Goal: Find specific page/section: Find specific page/section

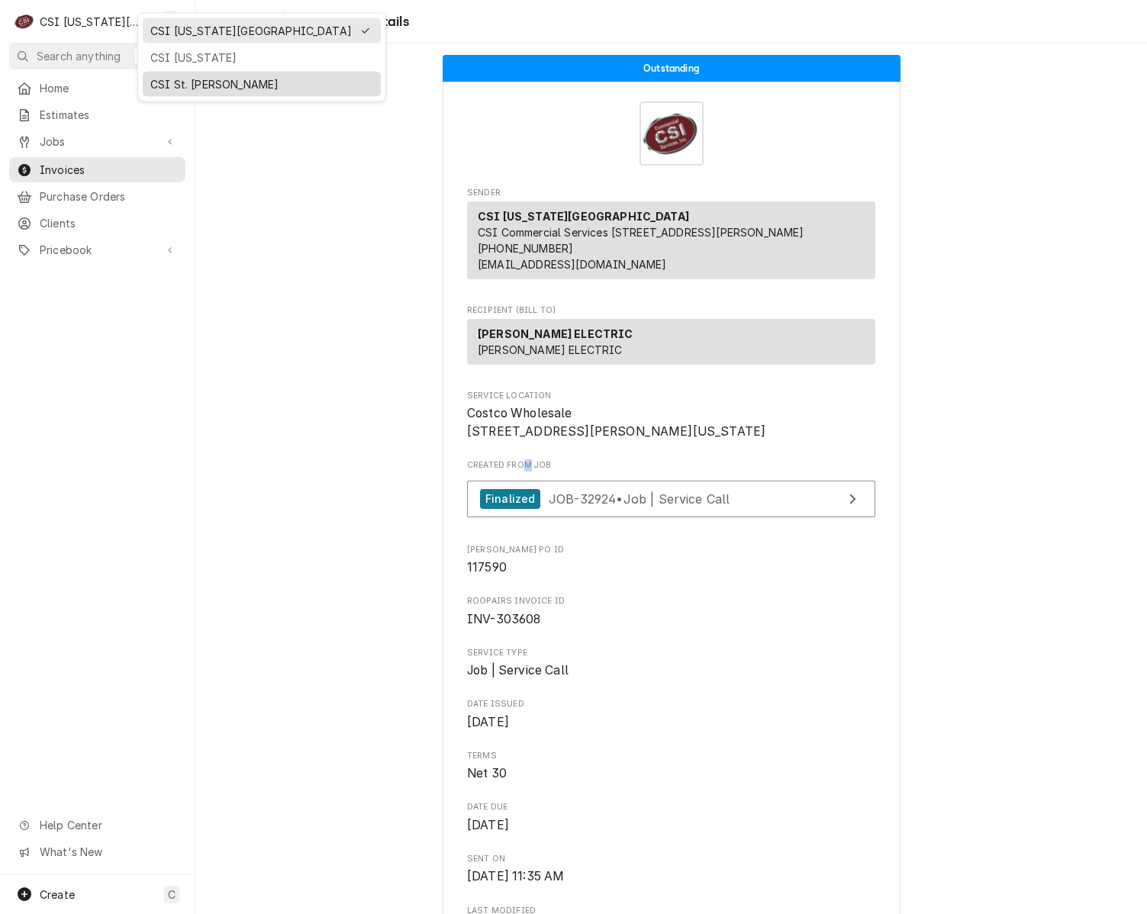
scroll to position [2410, 0]
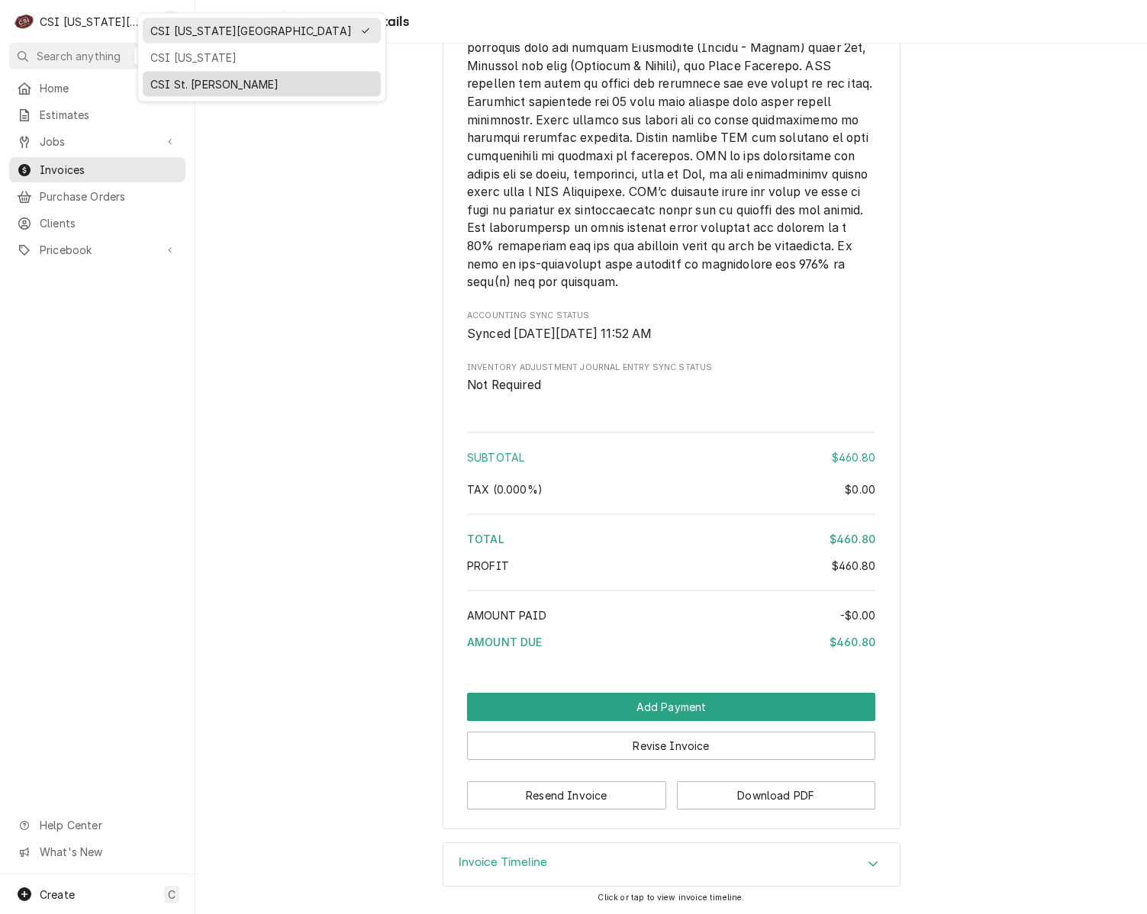
click at [161, 87] on div "CSI St. [PERSON_NAME]" at bounding box center [261, 84] width 223 height 16
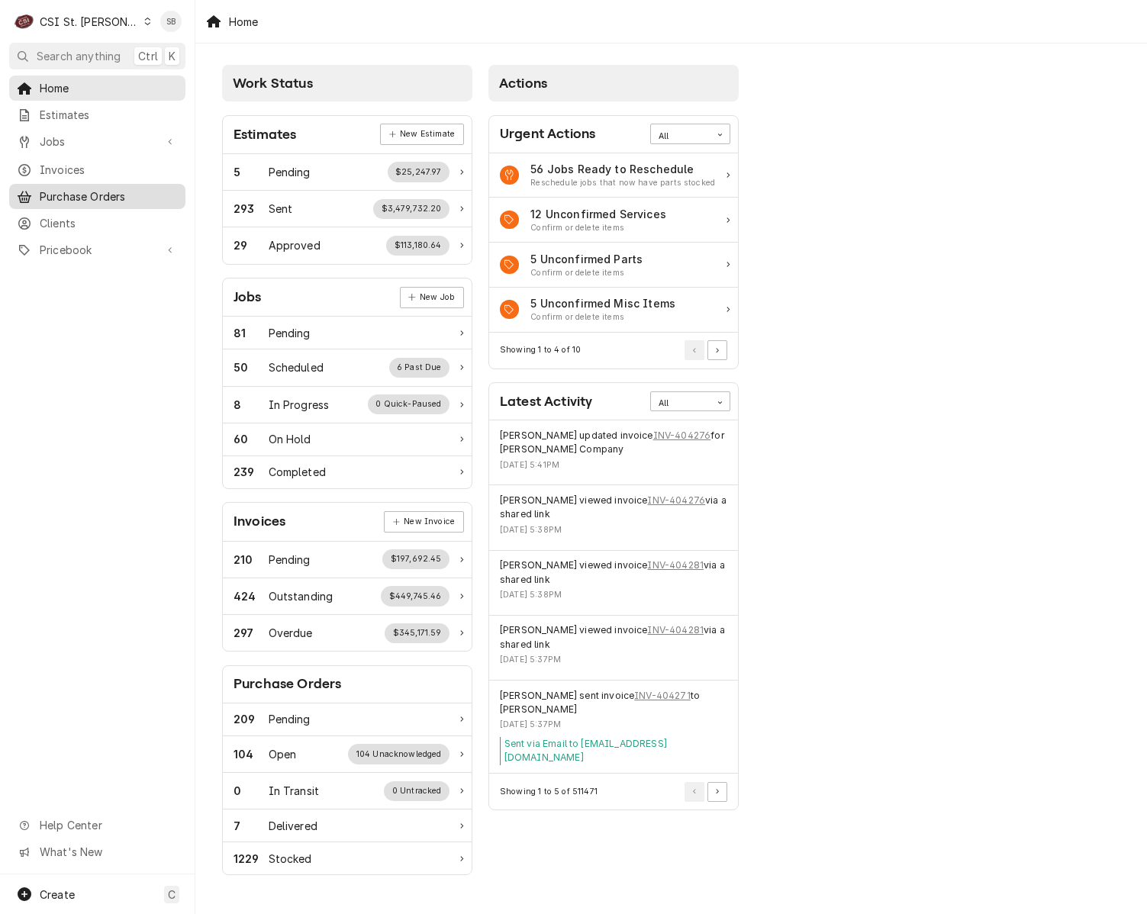
drag, startPoint x: 76, startPoint y: 166, endPoint x: 60, endPoint y: 189, distance: 27.5
click at [76, 166] on span "Invoices" at bounding box center [109, 170] width 138 height 16
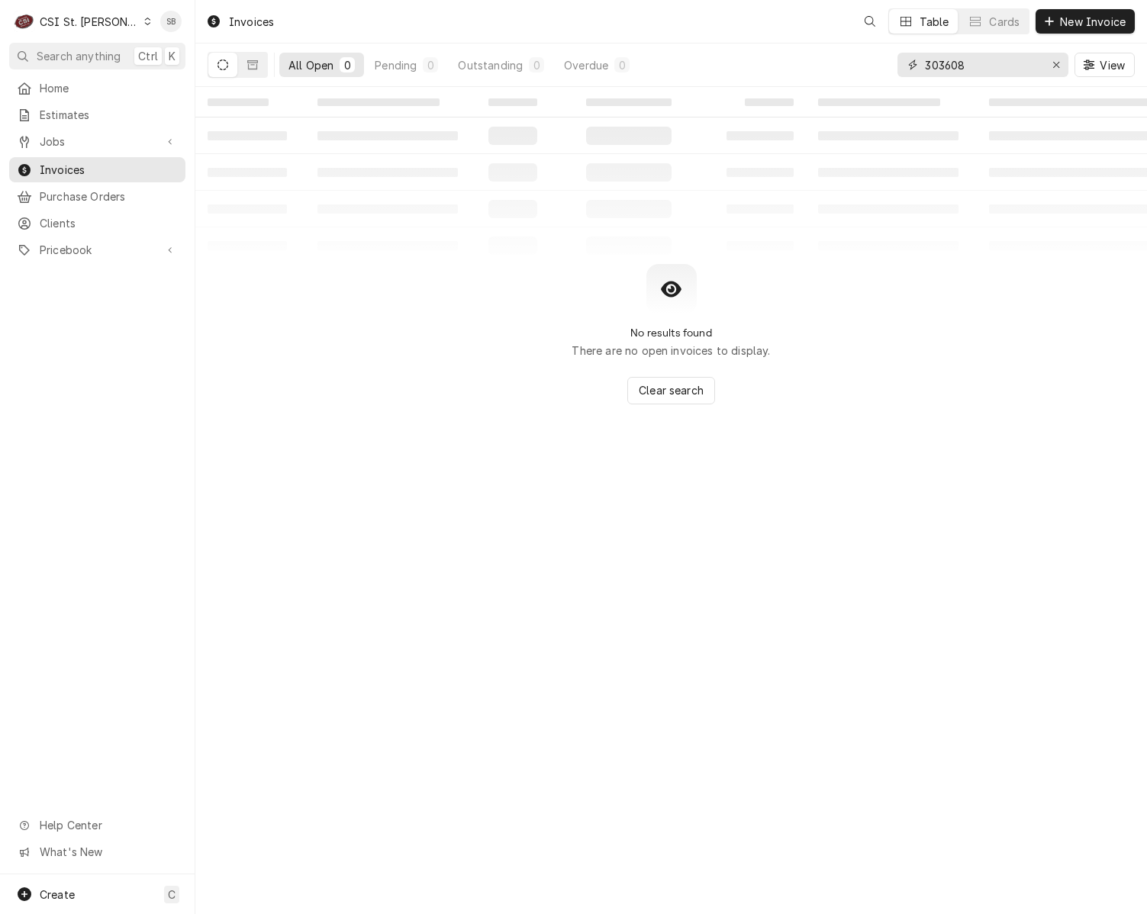
click at [949, 60] on input "303608" at bounding box center [982, 65] width 114 height 24
paste input "87449"
type input "87449"
click at [824, 896] on div "Invoices SB Table Cards New Invoice All Open 0 Pending 0 Outstanding 0 Overdue …" at bounding box center [671, 457] width 952 height 914
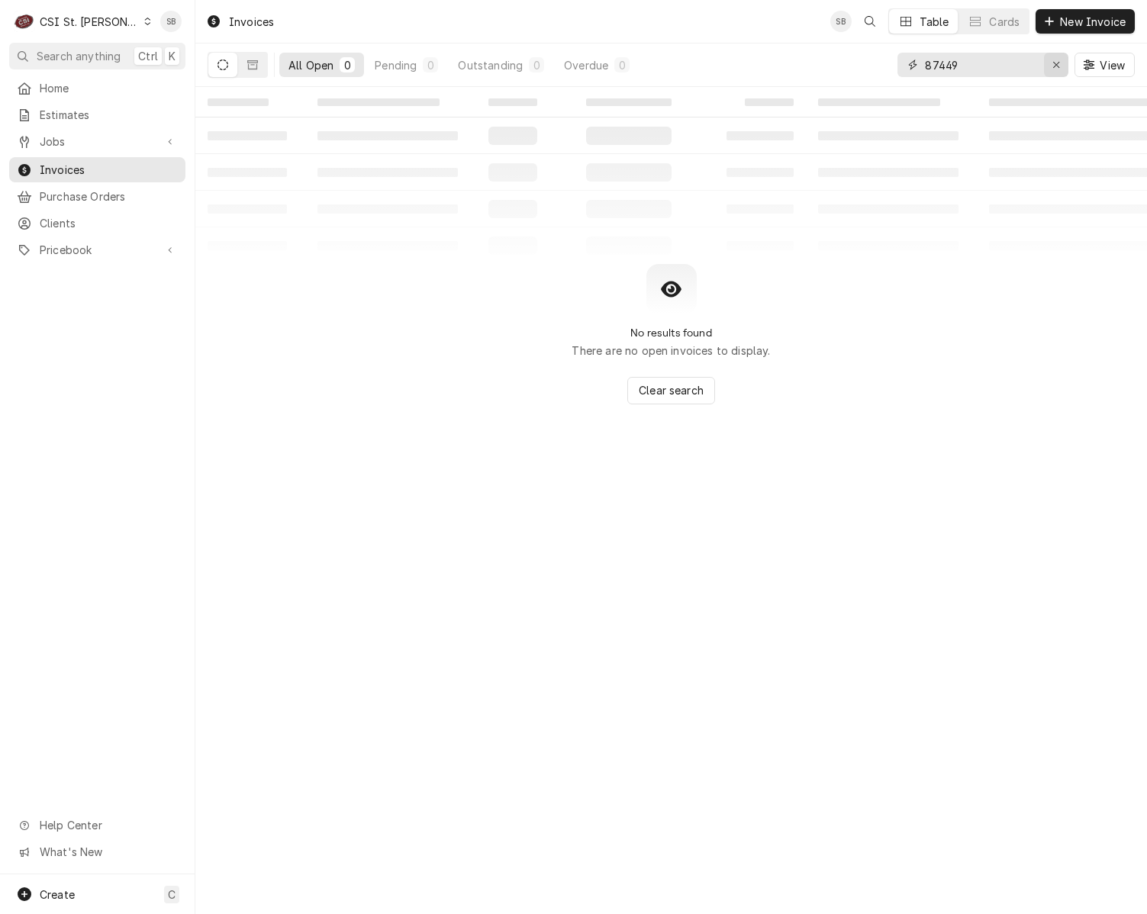
click at [1051, 58] on div "Erase input" at bounding box center [1056, 64] width 15 height 15
paste input "404093"
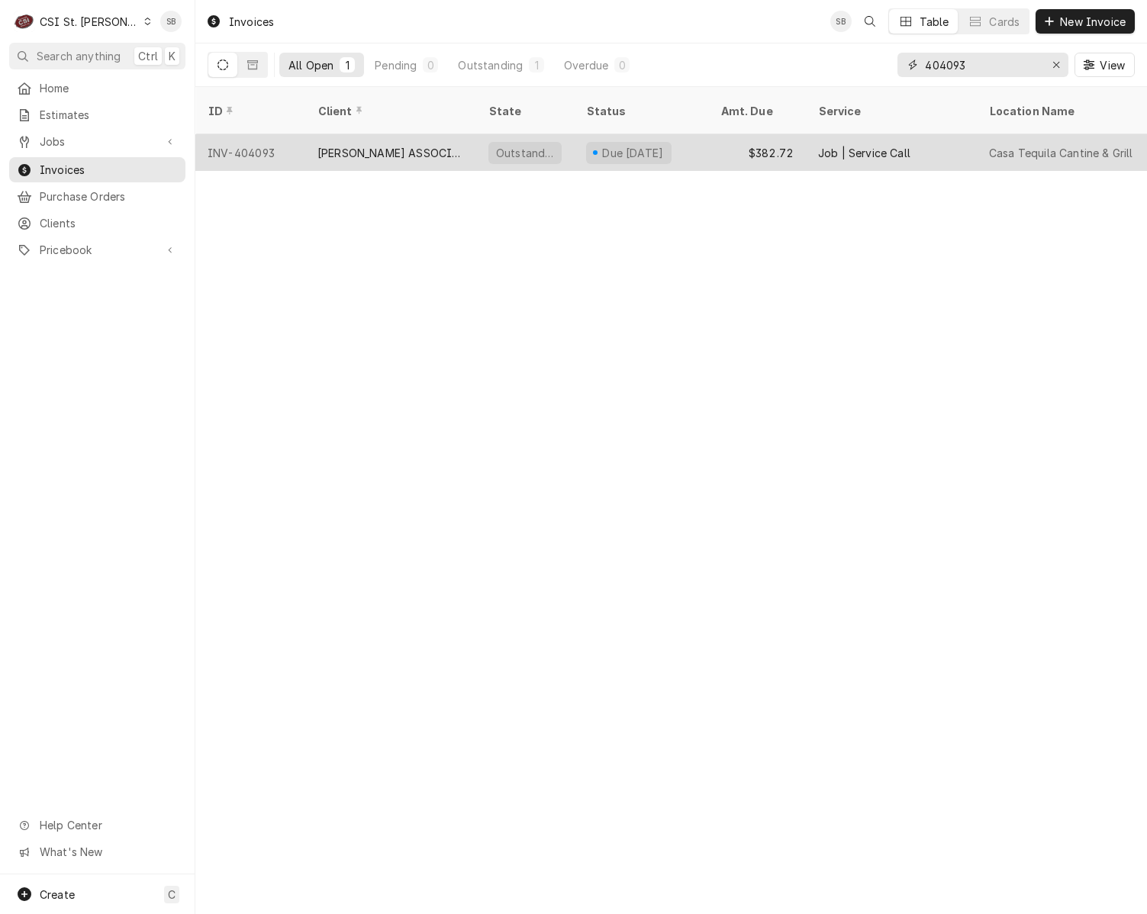
type input "404093"
click at [372, 145] on div "[PERSON_NAME] ASSOCIATES DBA RKW" at bounding box center [391, 153] width 147 height 16
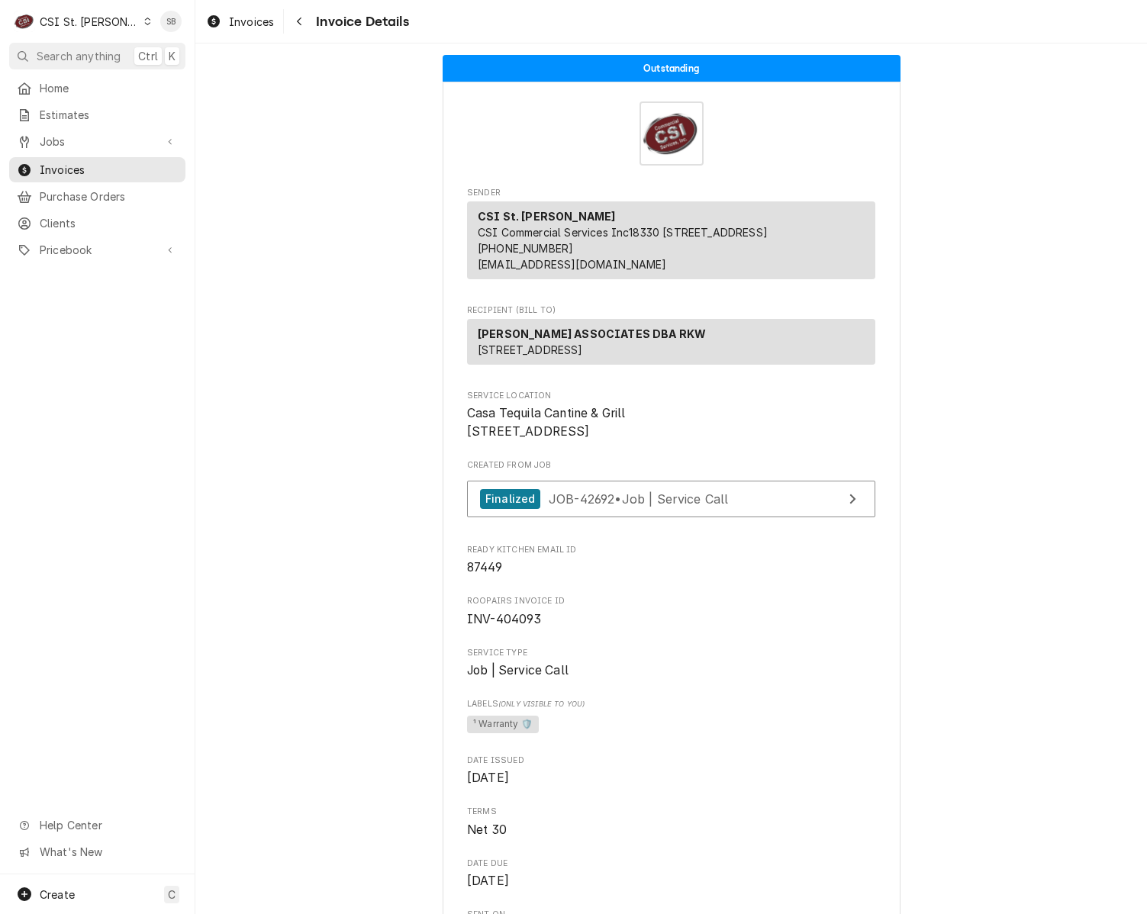
drag, startPoint x: 798, startPoint y: 815, endPoint x: 801, endPoint y: 781, distance: 34.6
click at [799, 767] on span "Date Issued" at bounding box center [671, 761] width 408 height 12
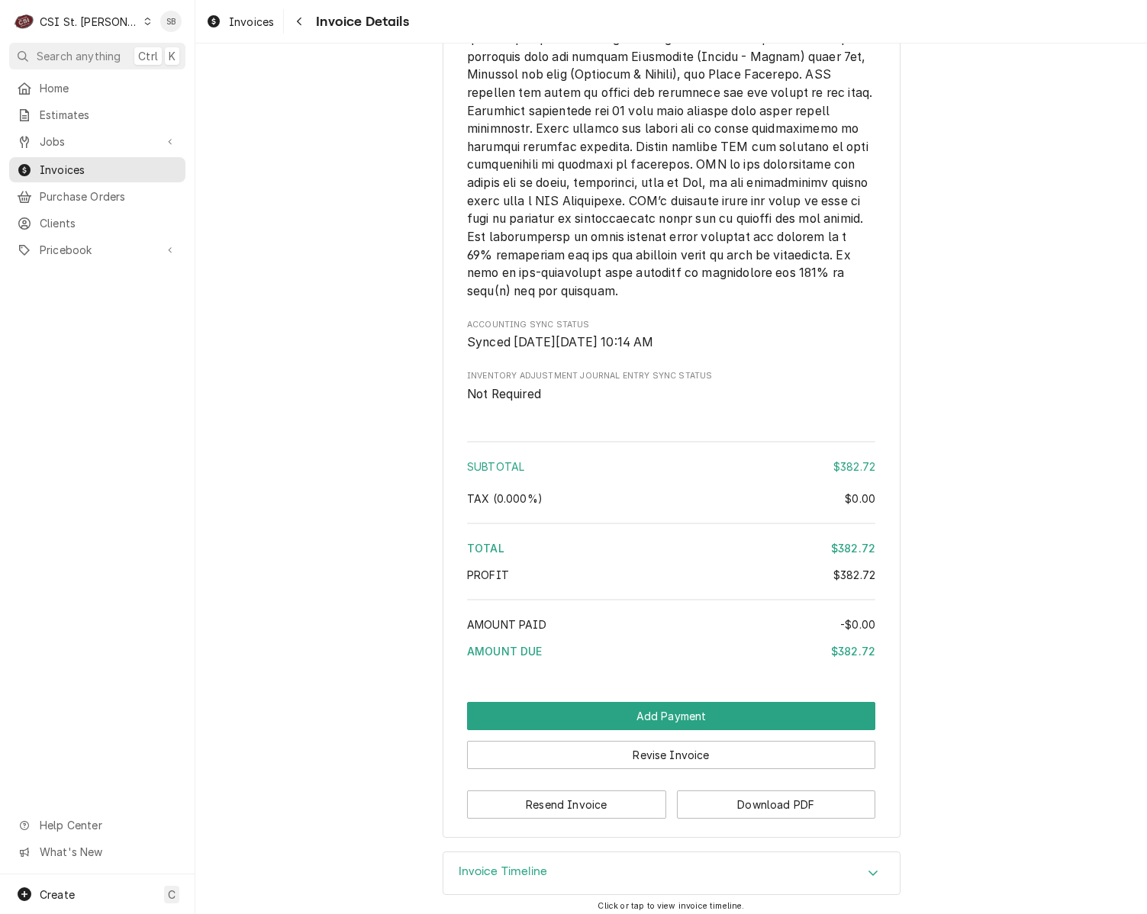
scroll to position [2498, 0]
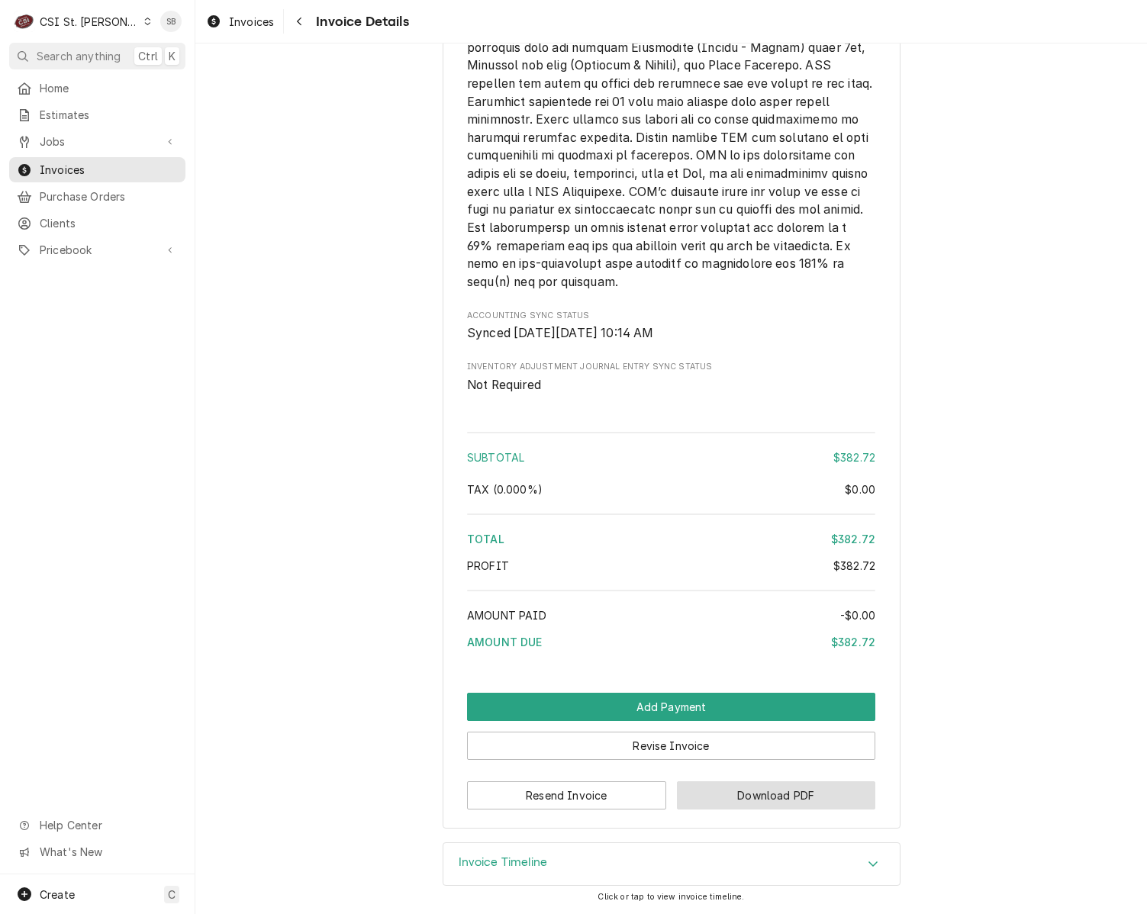
click at [785, 783] on button "Download PDF" at bounding box center [776, 796] width 199 height 28
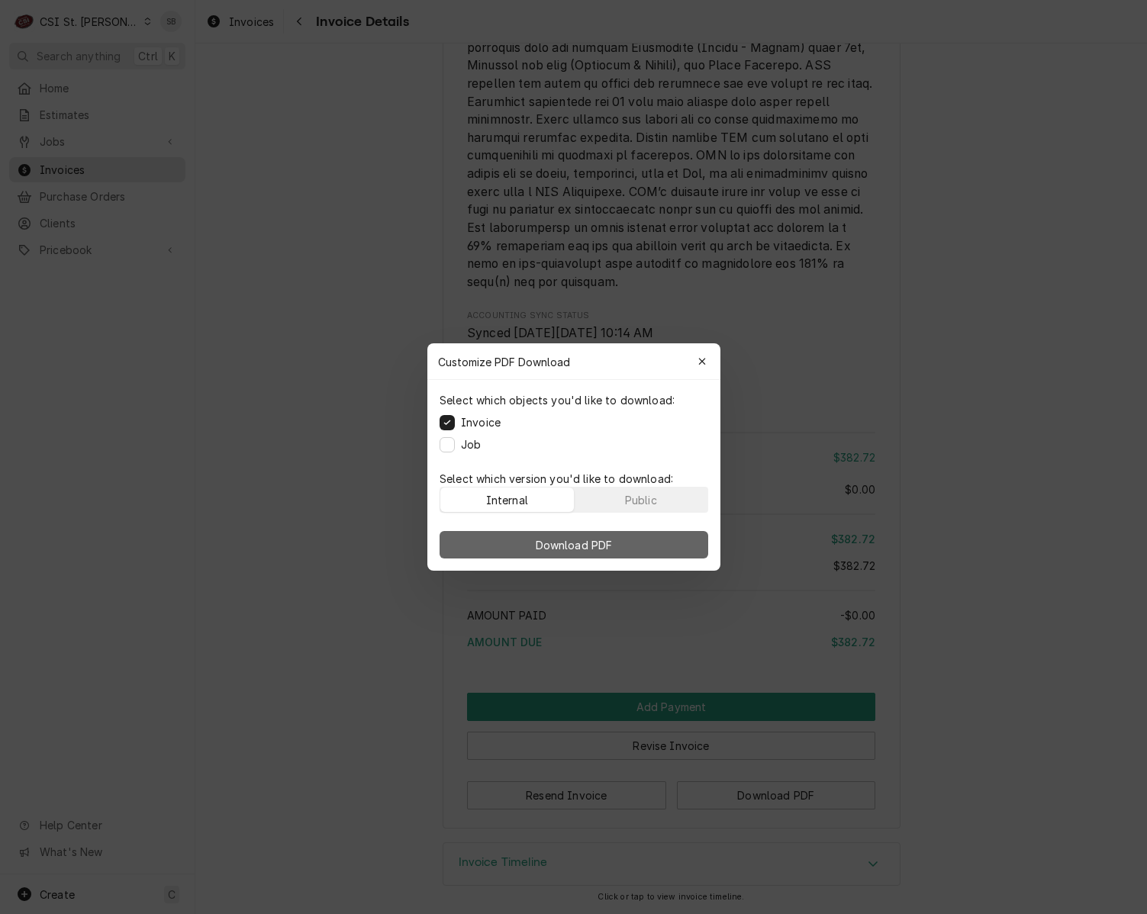
click at [621, 541] on button "Download PDF" at bounding box center [574, 544] width 269 height 27
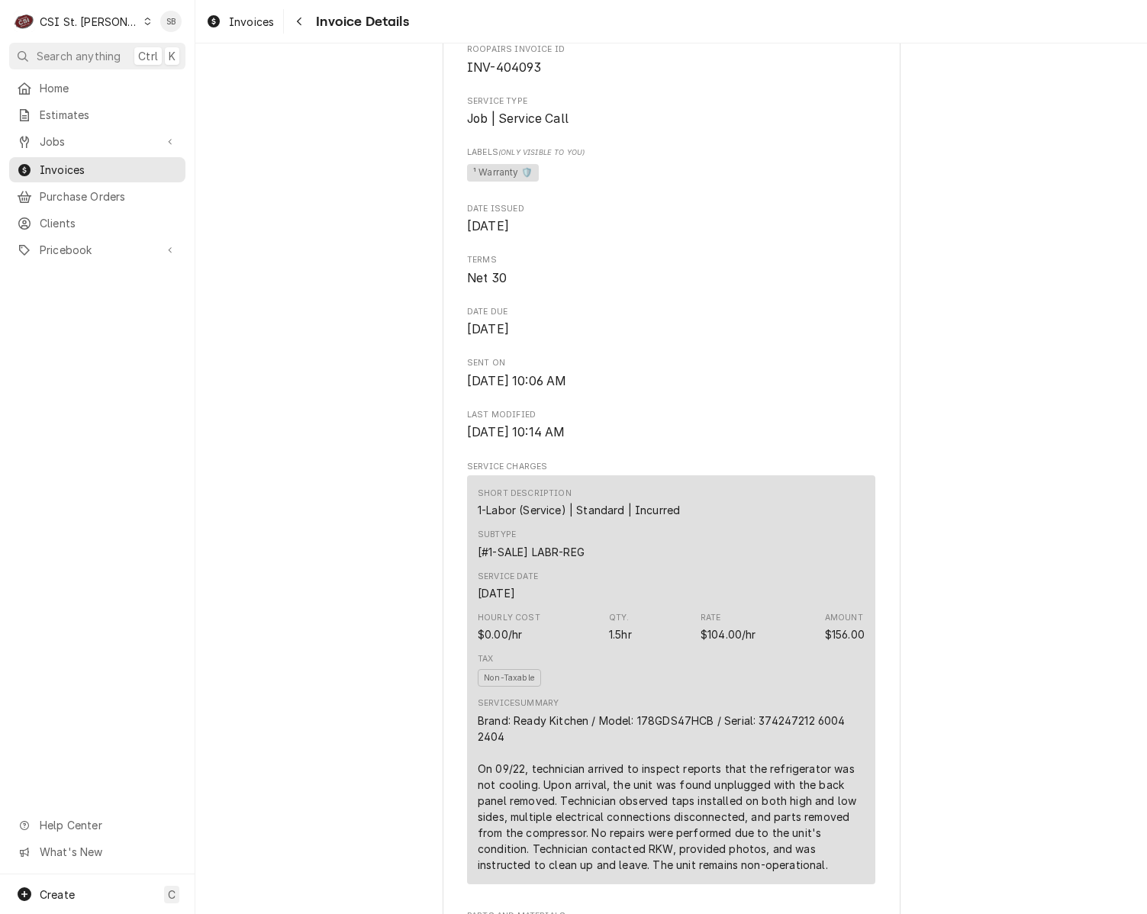
scroll to position [0, 0]
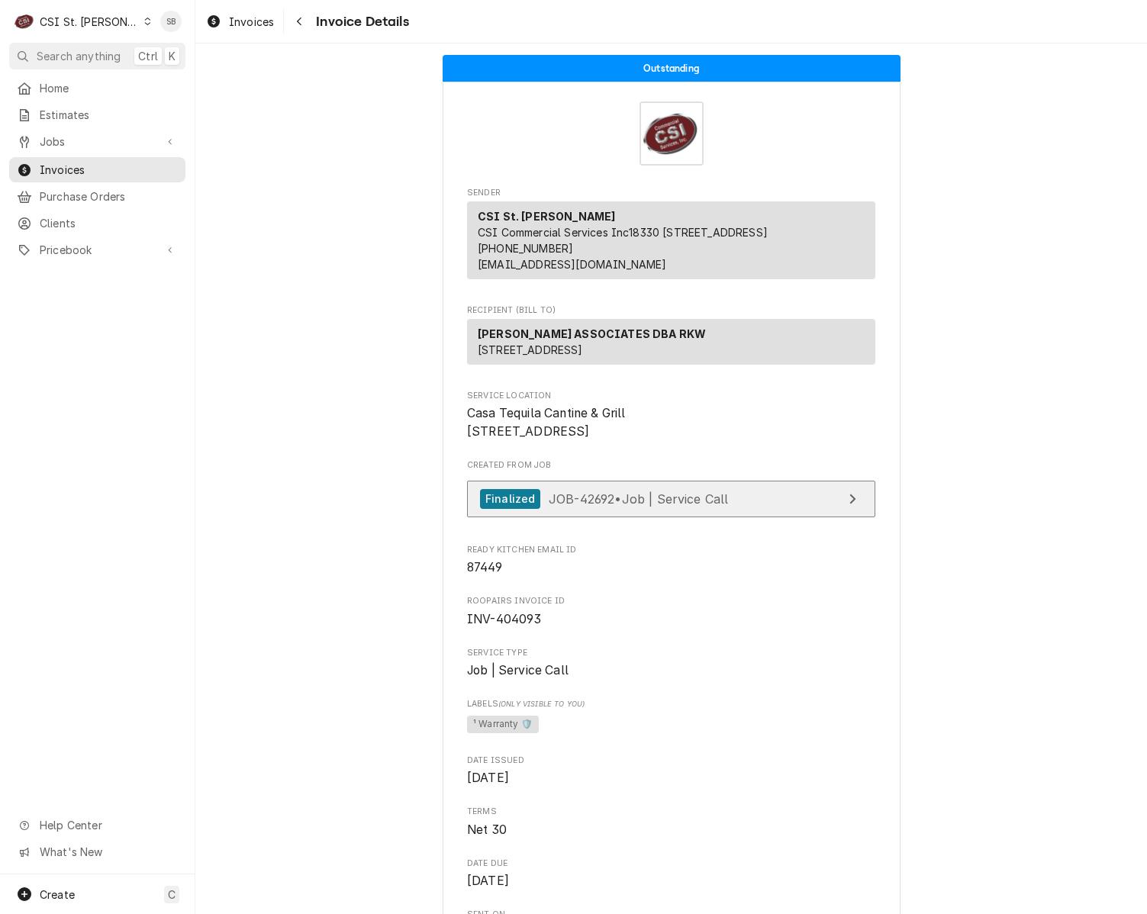
click at [671, 518] on link "Finalized JOB-42692 • Job | Service Call" at bounding box center [671, 499] width 408 height 37
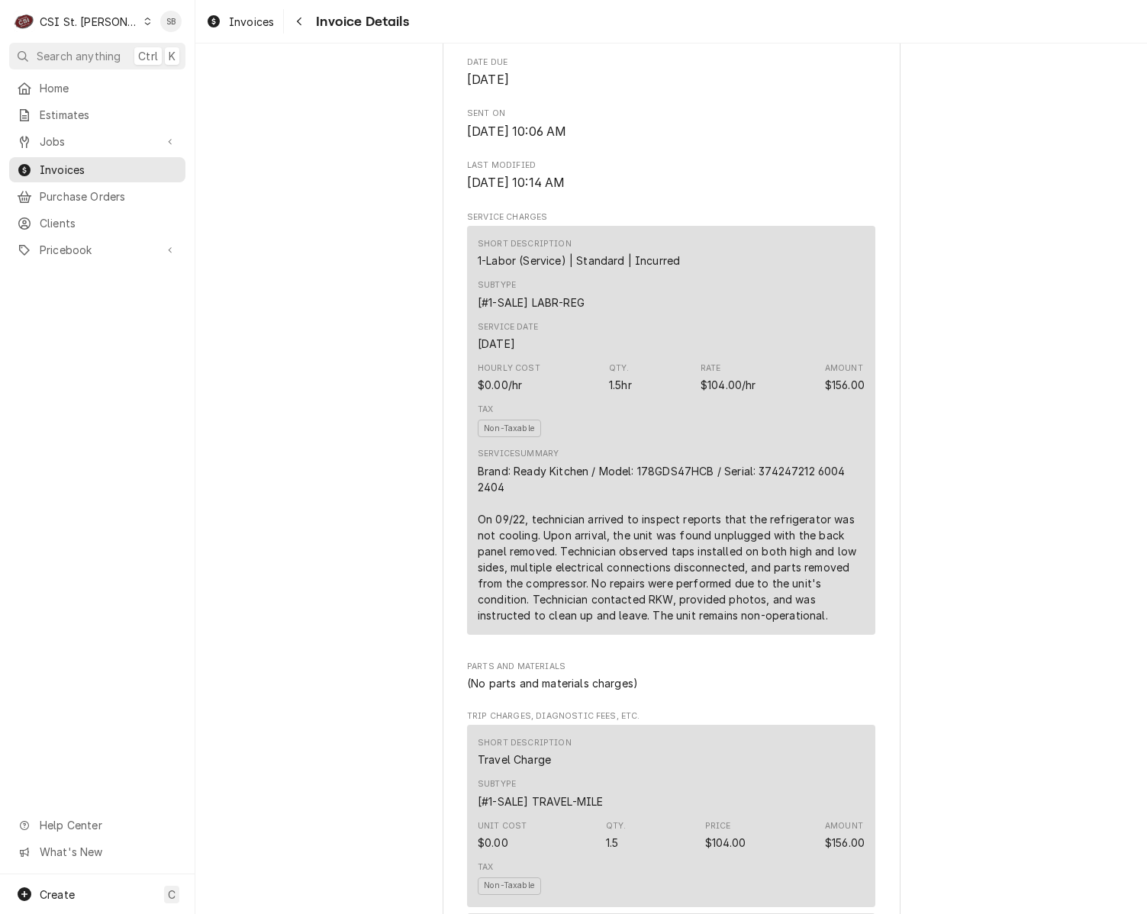
scroll to position [916, 0]
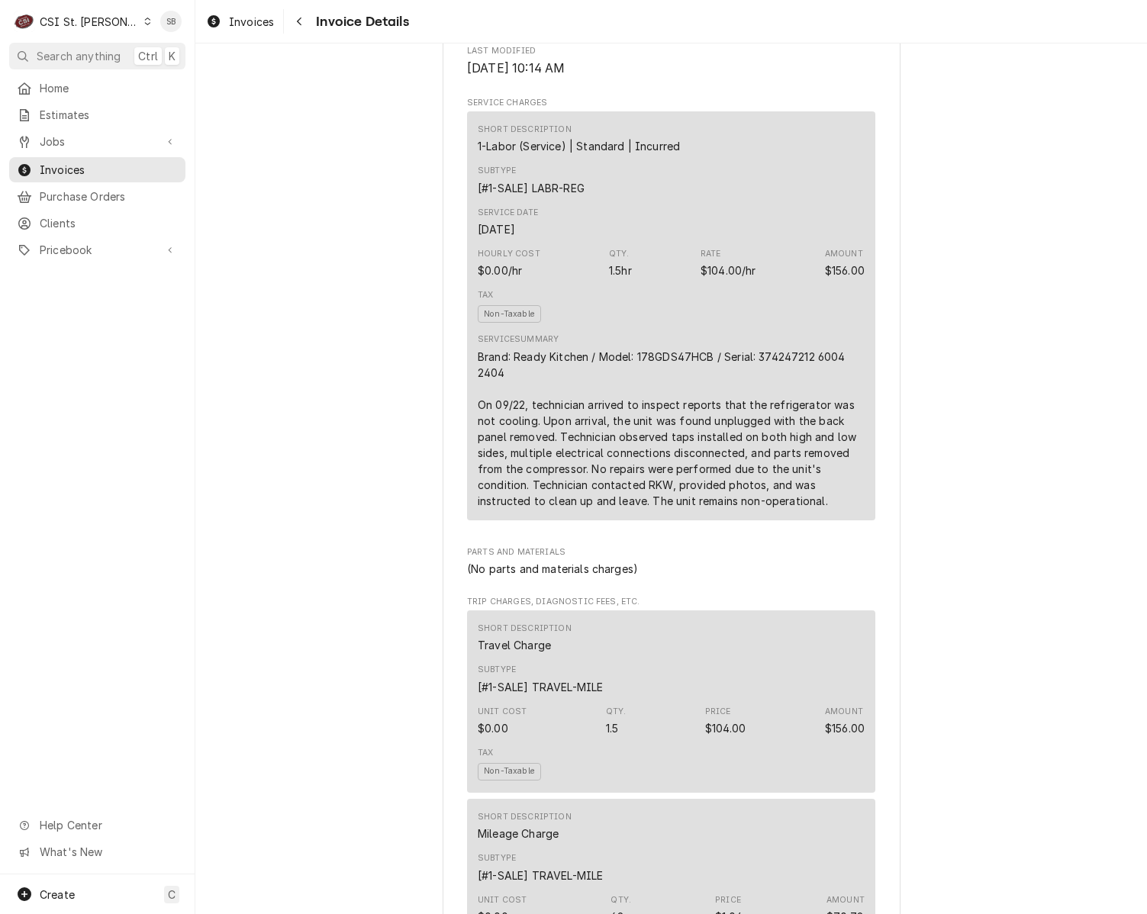
click at [478, 456] on div "Brand: Ready Kitchen / Model: 178GDS47HCB / Serial: 374247212 6004 2404 On 09/2…" at bounding box center [671, 429] width 387 height 160
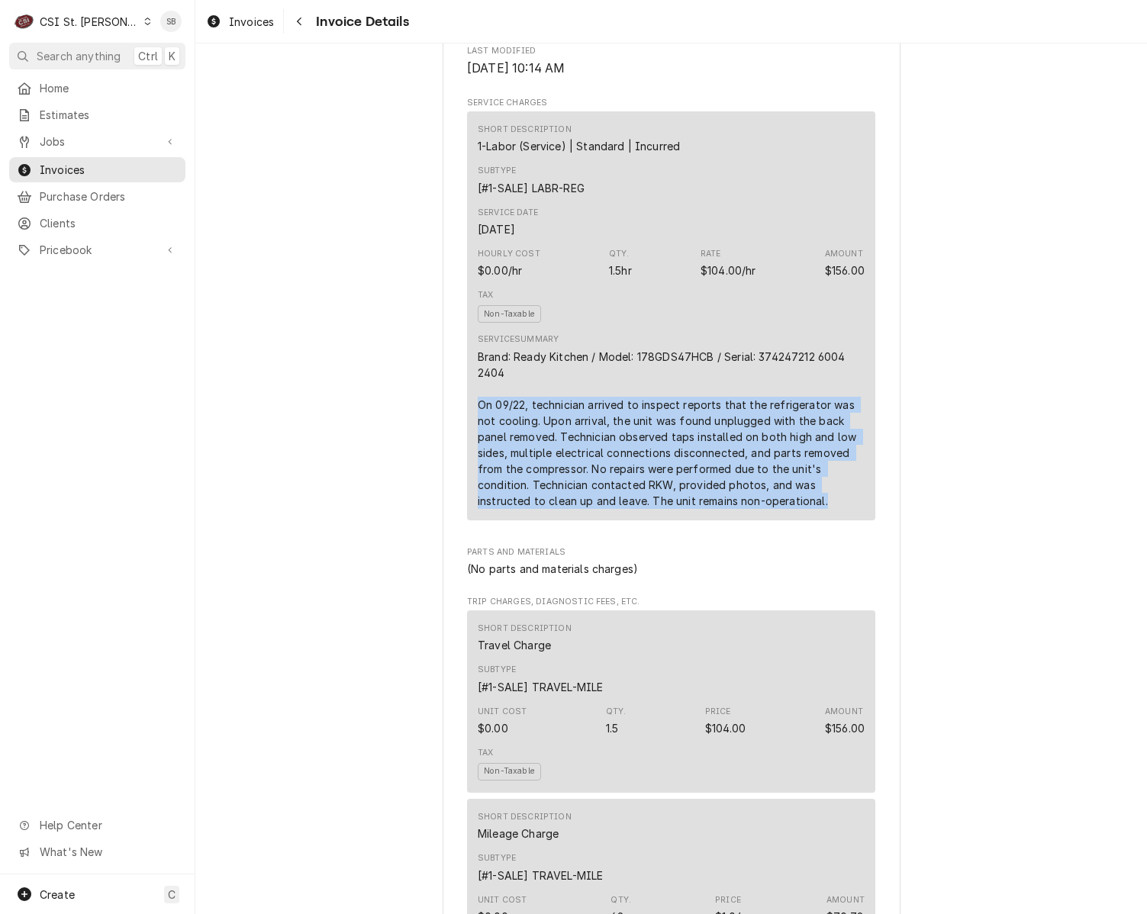
drag, startPoint x: 470, startPoint y: 456, endPoint x: 846, endPoint y: 586, distance: 397.6
click at [846, 586] on div "Sender CSI St. Louis CSI Commercial Services Inc18330 Edison Ave Chesterfield, …" at bounding box center [671, 598] width 408 height 2654
copy div "On 09/22, technician arrived to inspect reports that the refrigerator was not c…"
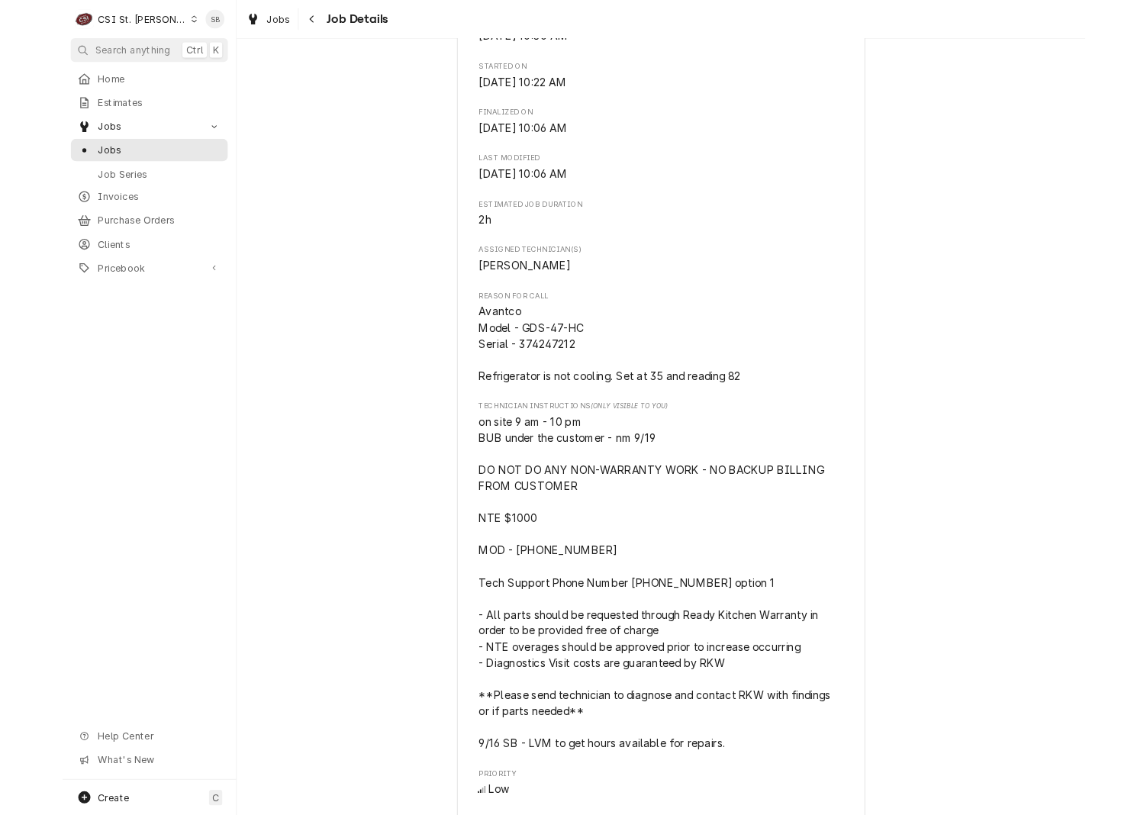
scroll to position [572, 0]
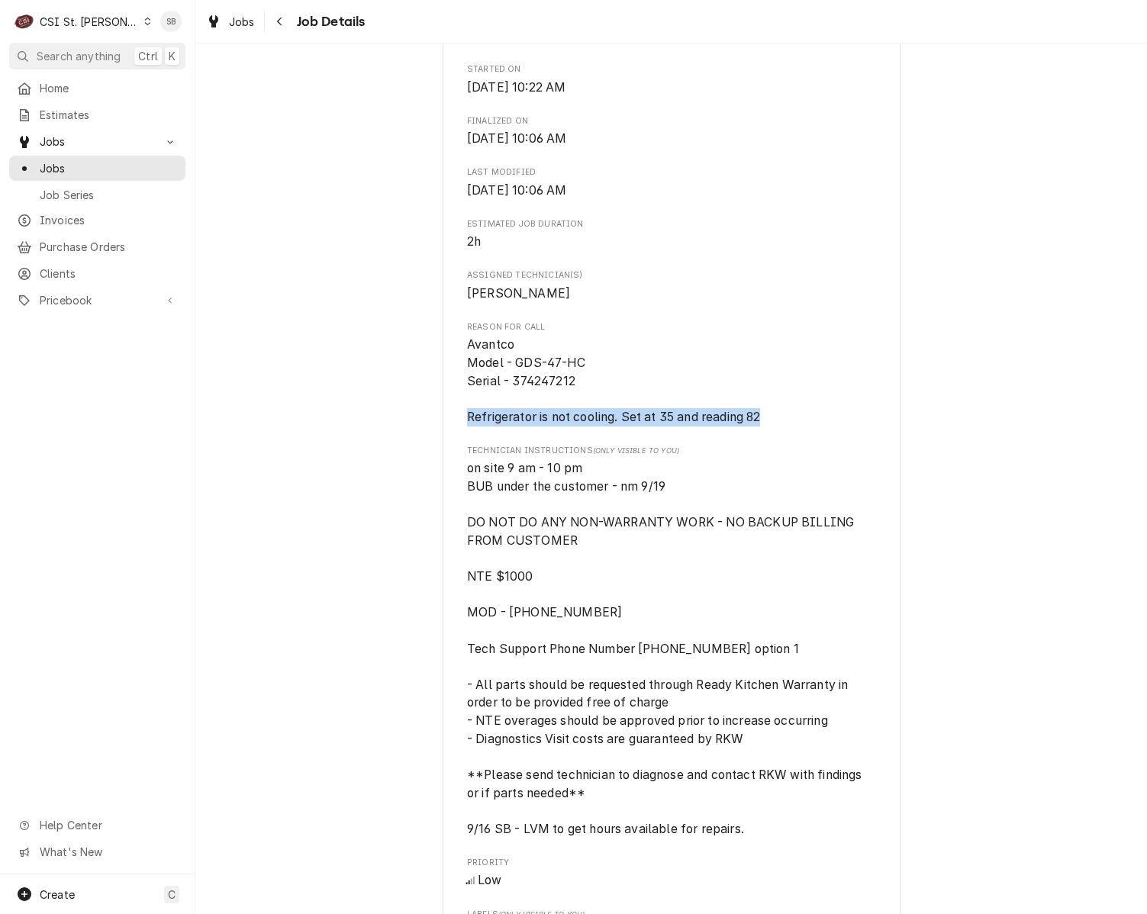
drag, startPoint x: 768, startPoint y: 431, endPoint x: 415, endPoint y: 433, distance: 352.7
click at [415, 433] on div "Completed and Invoiced [PERSON_NAME] ASSOCIATES DBA RKW Casa Tequila Cantine & …" at bounding box center [671, 601] width 952 height 2229
drag, startPoint x: 1008, startPoint y: 827, endPoint x: 971, endPoint y: 816, distance: 38.2
click at [1008, 827] on div "Completed and Invoiced [PERSON_NAME] ASSOCIATES DBA RKW Casa Tequila Cantine & …" at bounding box center [671, 601] width 952 height 2229
click at [889, 805] on div "[PERSON_NAME] ASSOCIATES DBA RKW Casa Tequila Cantine & Grill / [STREET_ADDRESS…" at bounding box center [672, 613] width 458 height 2177
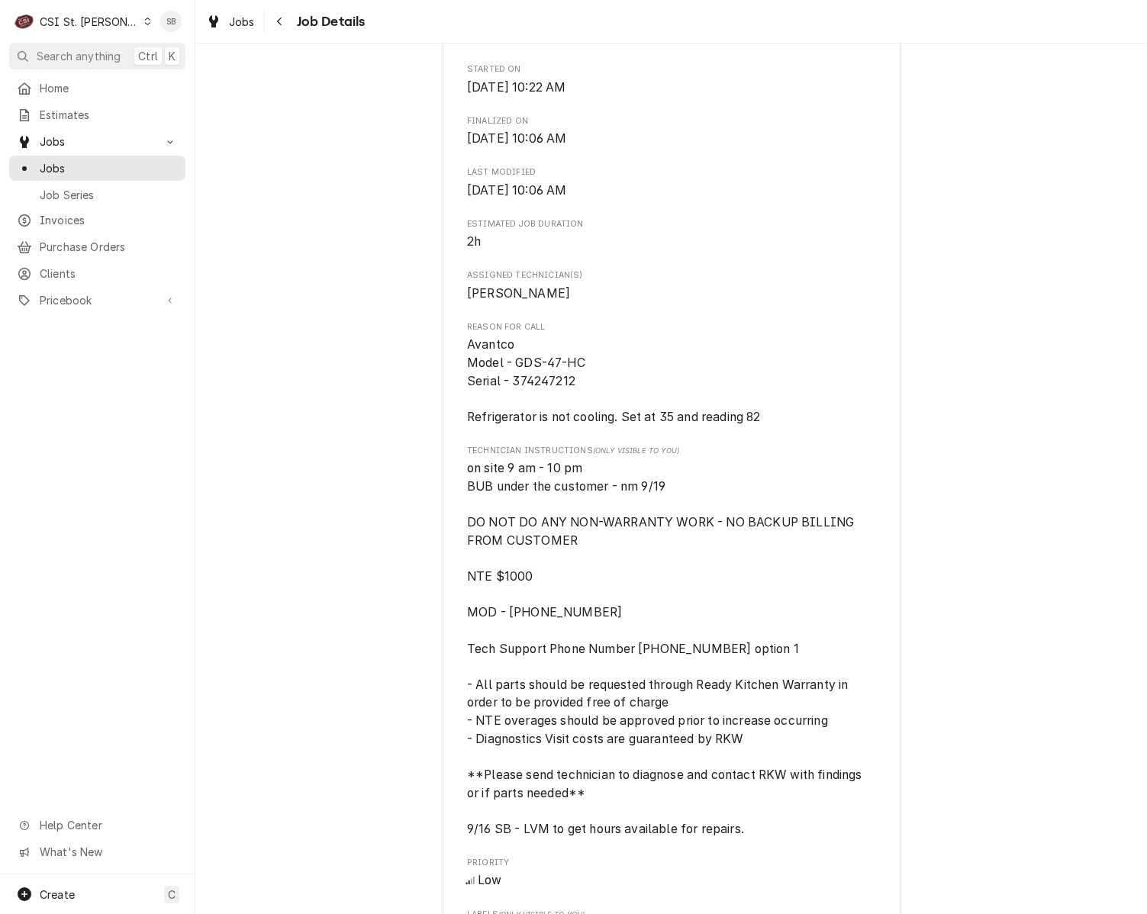
click at [825, 801] on span "on site 9 am - 10 pm BUB under the customer - nm 9/19 DO NOT DO ANY NON-WARRANT…" at bounding box center [666, 649] width 398 height 376
